Goal: Information Seeking & Learning: Learn about a topic

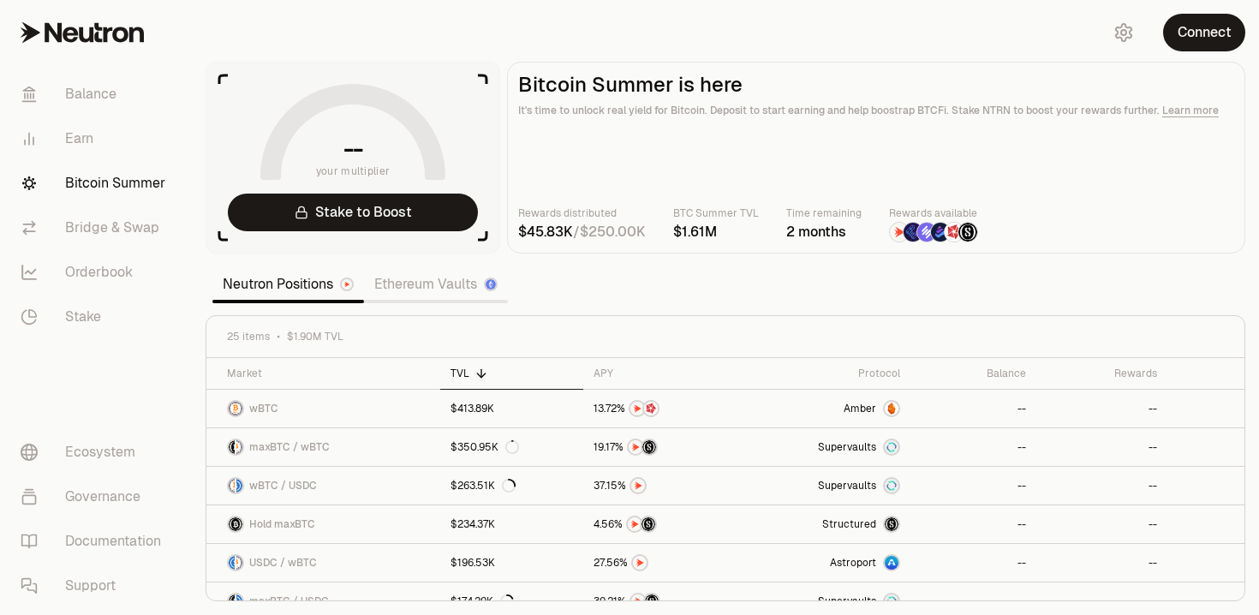
click at [414, 261] on section "-- your multiplier Stake to Boost Bitcoin Summer is here It's time to unlock re…" at bounding box center [725, 307] width 1067 height 615
click at [419, 281] on link "Ethereum Vaults" at bounding box center [436, 284] width 144 height 34
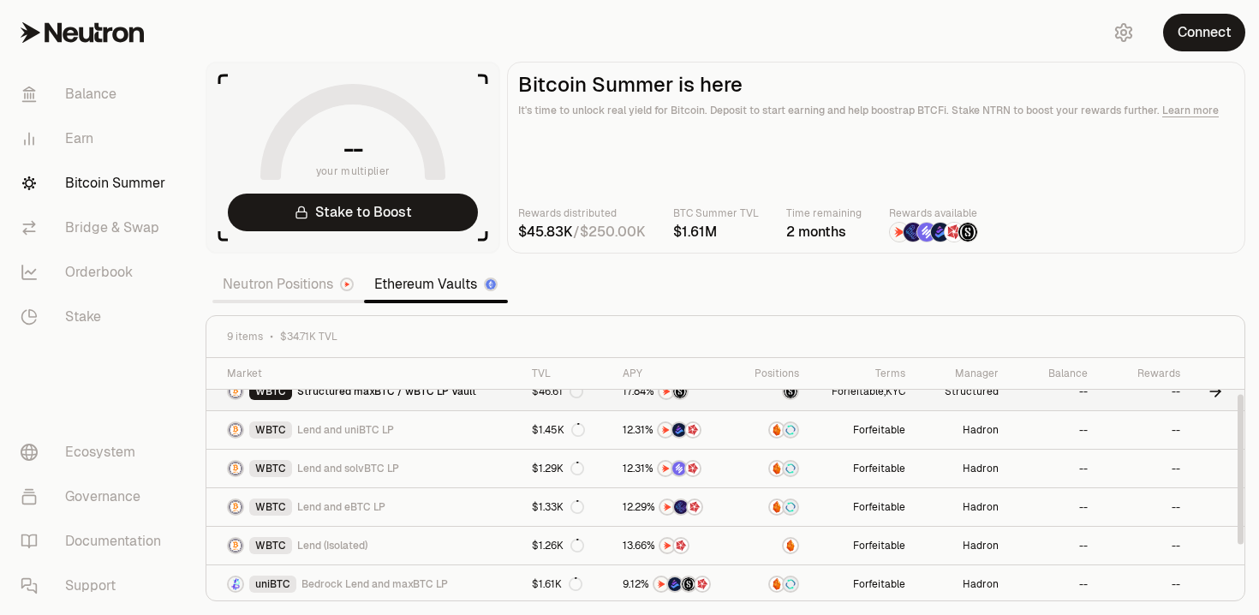
scroll to position [57, 0]
